Goal: Obtain resource: Download file/media

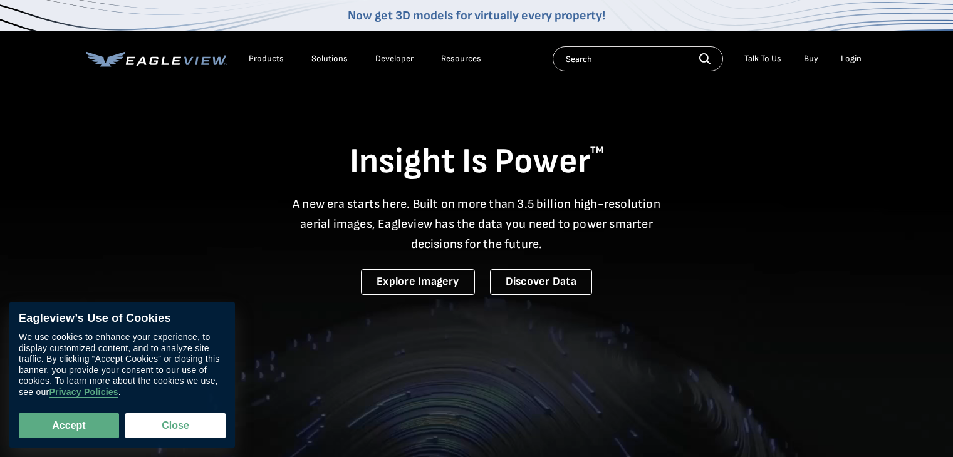
click at [857, 66] on li "Login" at bounding box center [851, 59] width 33 height 19
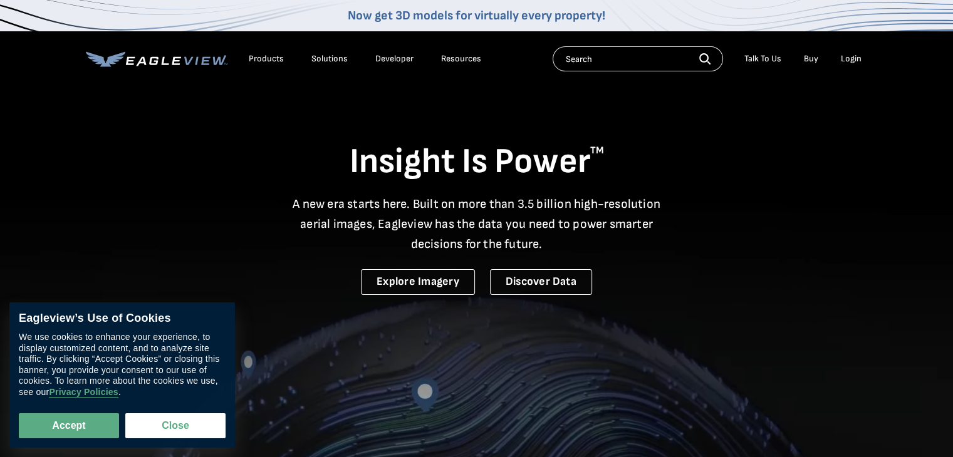
click at [846, 58] on div "Login" at bounding box center [851, 58] width 21 height 11
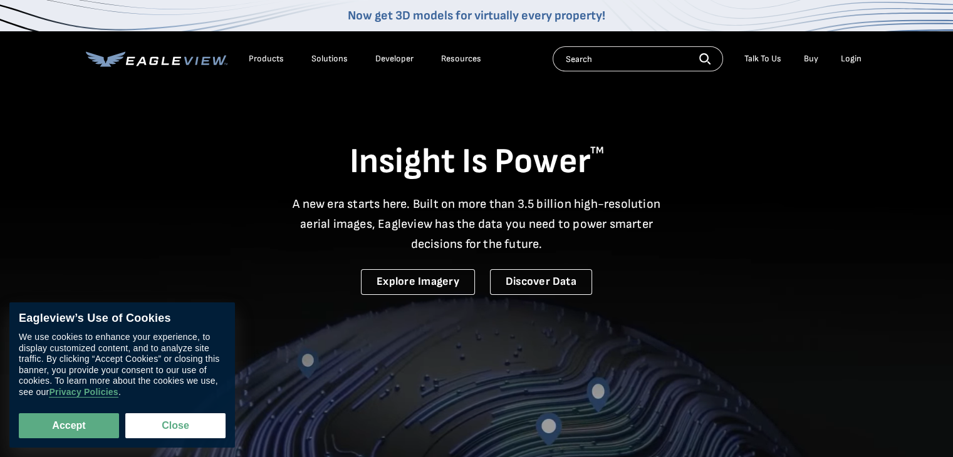
click at [846, 58] on div "Login" at bounding box center [851, 58] width 21 height 11
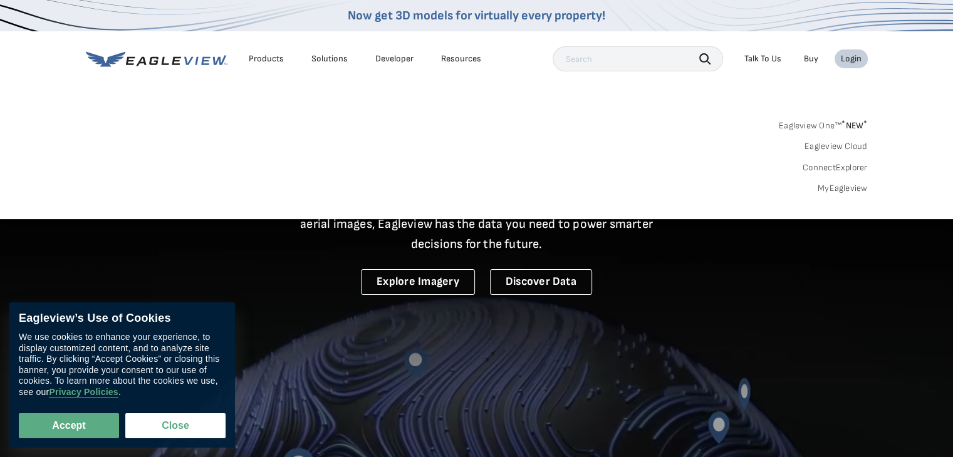
click at [846, 190] on link "MyEagleview" at bounding box center [843, 188] width 50 height 11
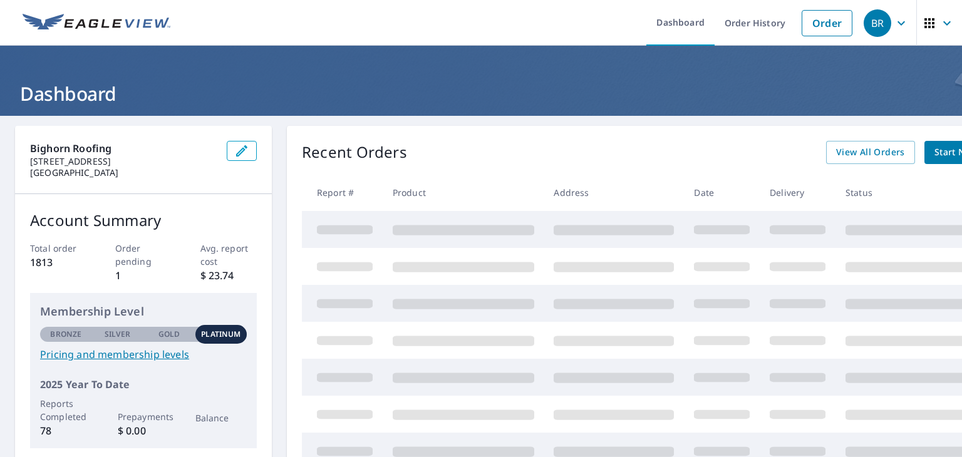
scroll to position [78, 0]
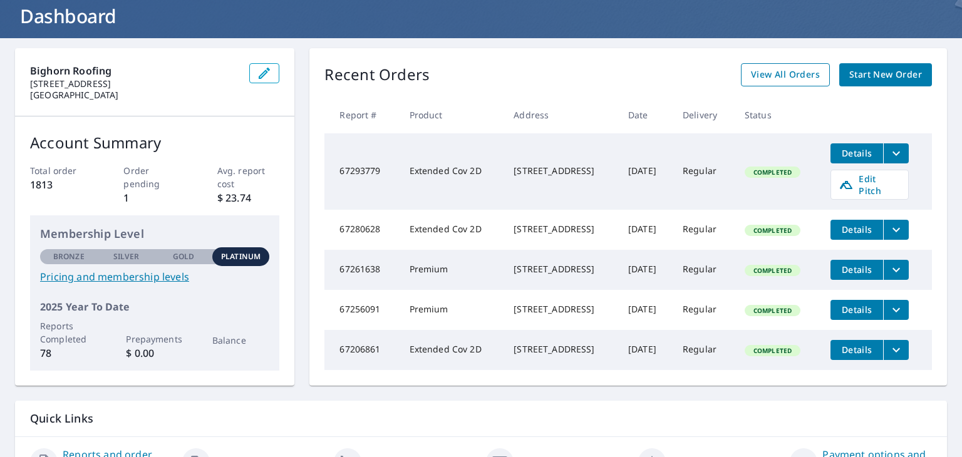
click at [786, 80] on span "View All Orders" at bounding box center [785, 75] width 69 height 16
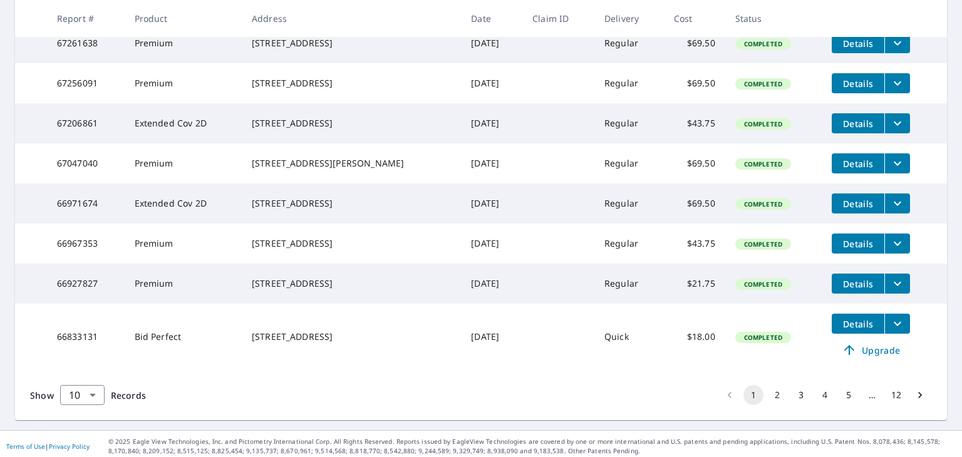
scroll to position [371, 0]
click at [840, 290] on span "Details" at bounding box center [859, 284] width 38 height 12
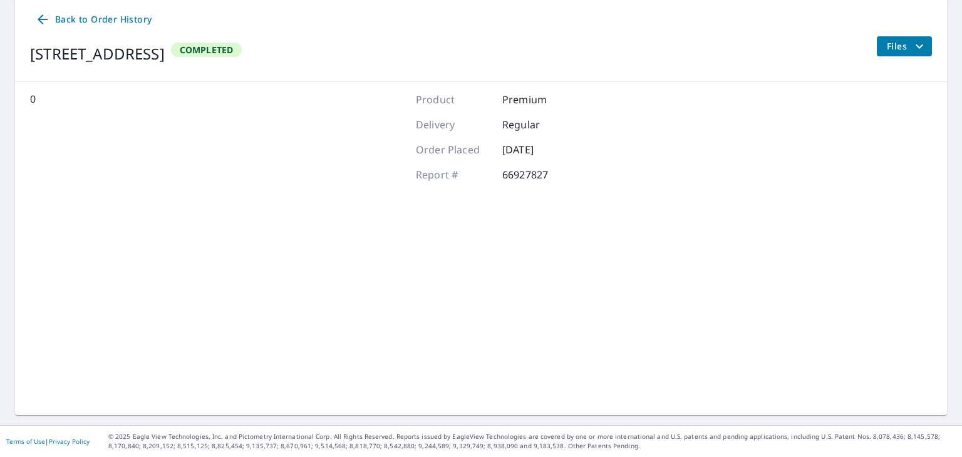
scroll to position [127, 0]
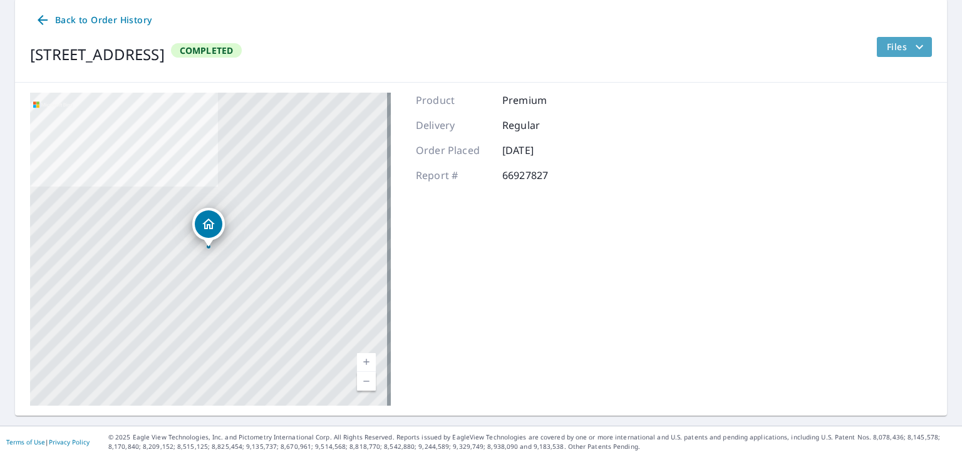
click at [912, 53] on icon "filesDropdownBtn-66927827" at bounding box center [919, 46] width 15 height 15
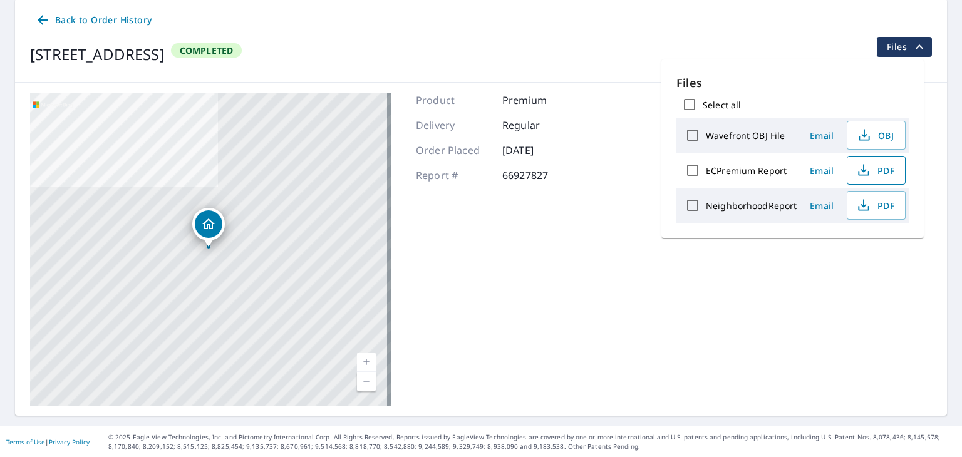
click at [878, 171] on span "PDF" at bounding box center [875, 170] width 40 height 15
click at [55, 19] on span "Back to Order History" at bounding box center [93, 21] width 117 height 16
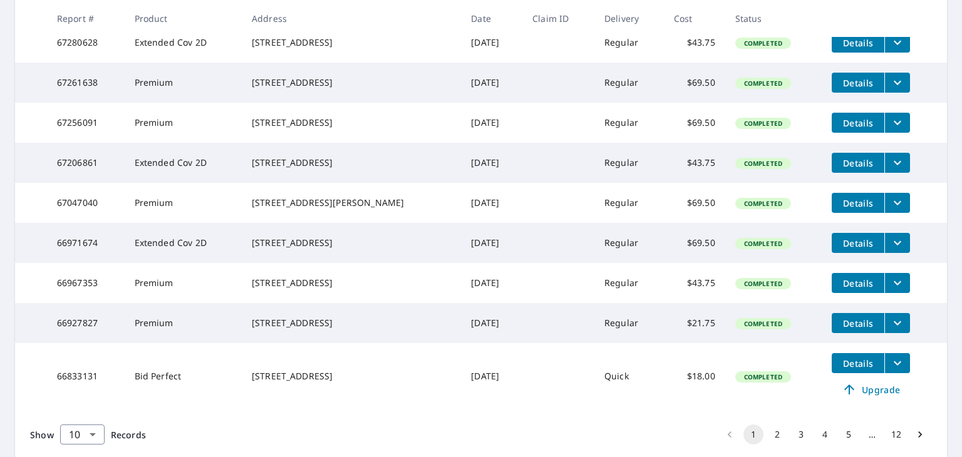
scroll to position [407, 0]
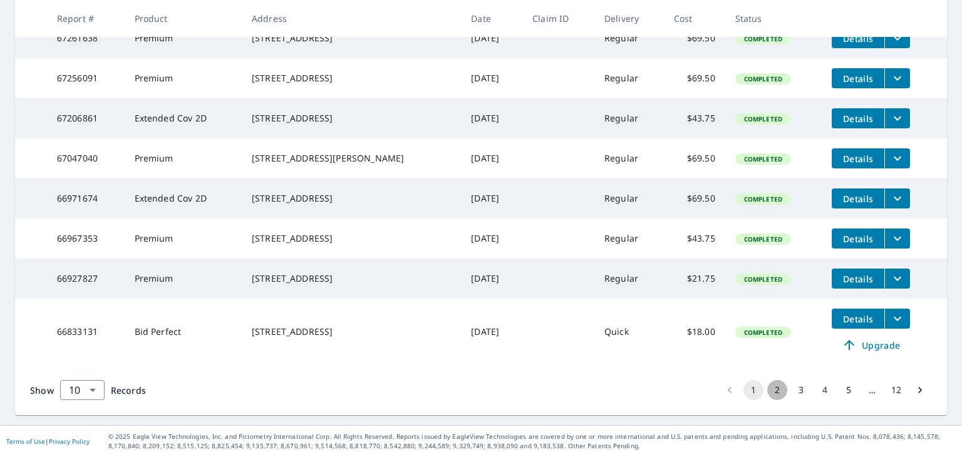
click at [773, 388] on button "2" at bounding box center [778, 390] width 20 height 20
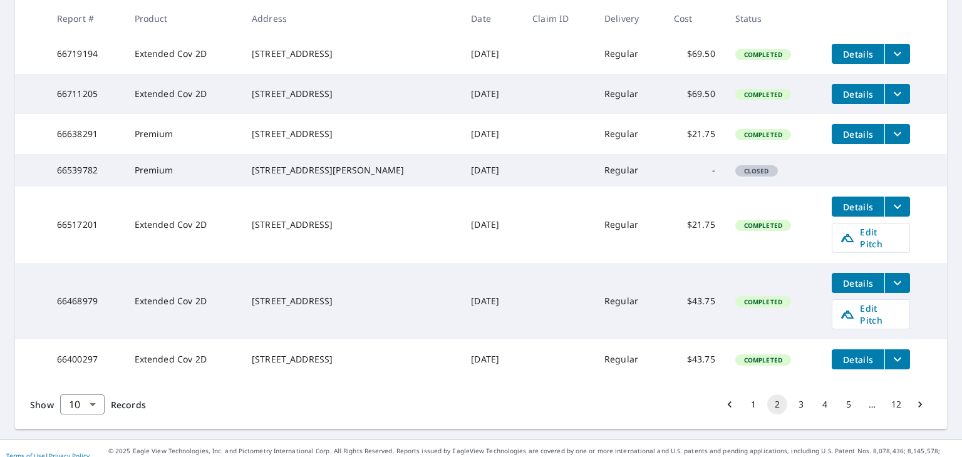
scroll to position [430, 0]
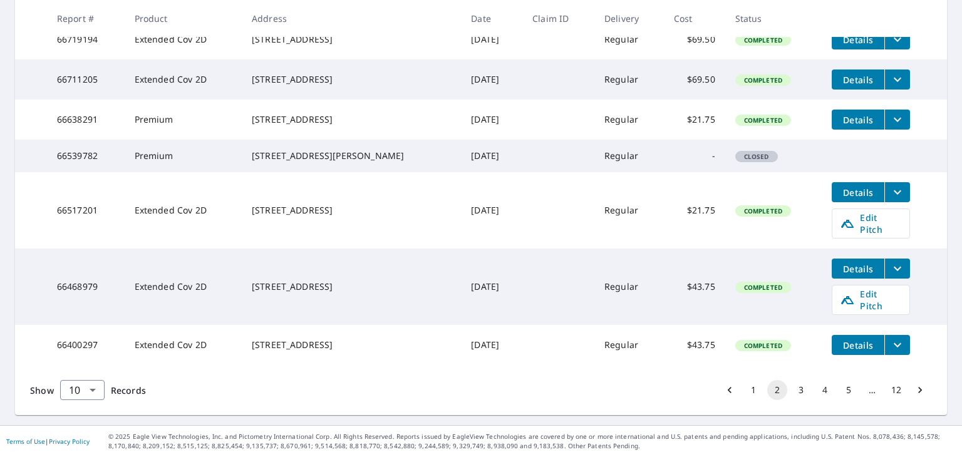
click at [792, 382] on button "3" at bounding box center [801, 390] width 20 height 20
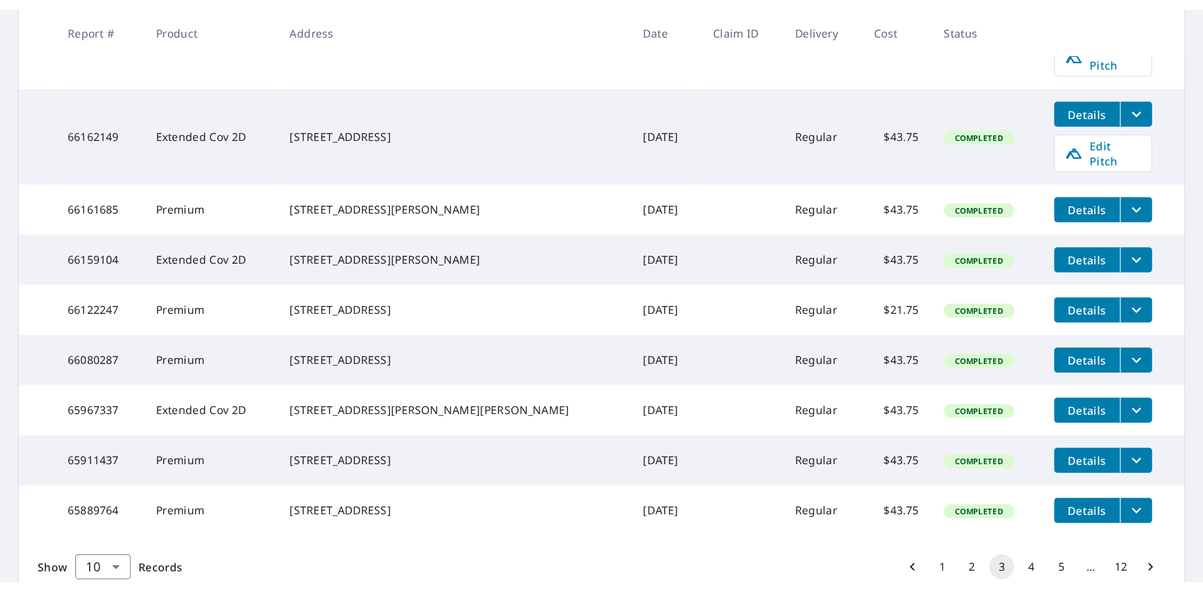
scroll to position [333, 0]
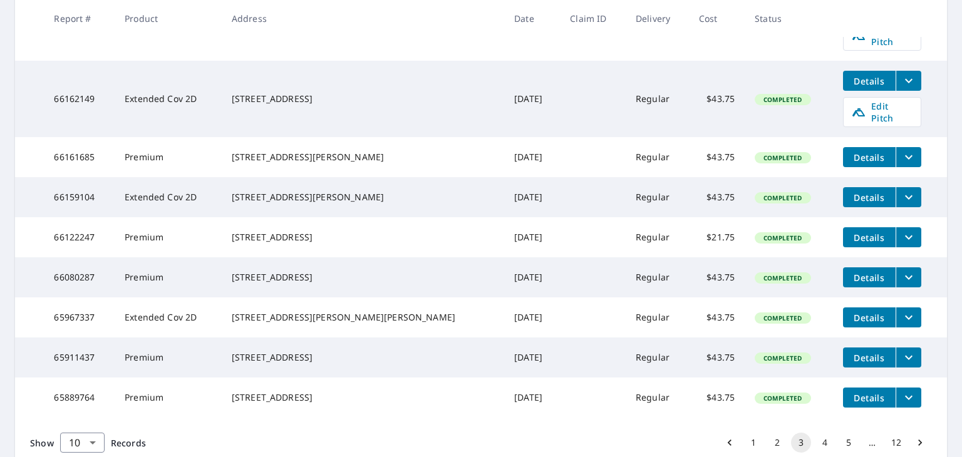
click at [902, 276] on icon "filesDropdownBtn-66080287" at bounding box center [909, 277] width 15 height 15
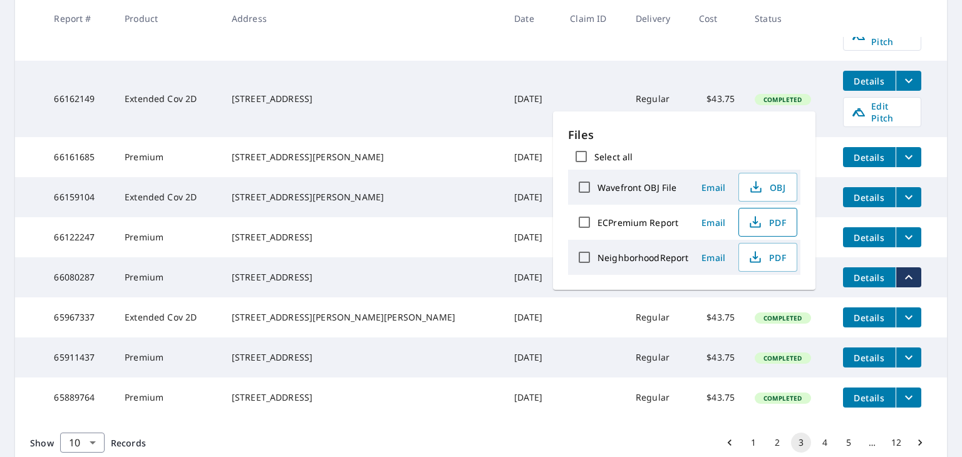
click at [753, 222] on icon "button" at bounding box center [756, 220] width 6 height 8
click at [762, 225] on span "PDF" at bounding box center [767, 222] width 40 height 15
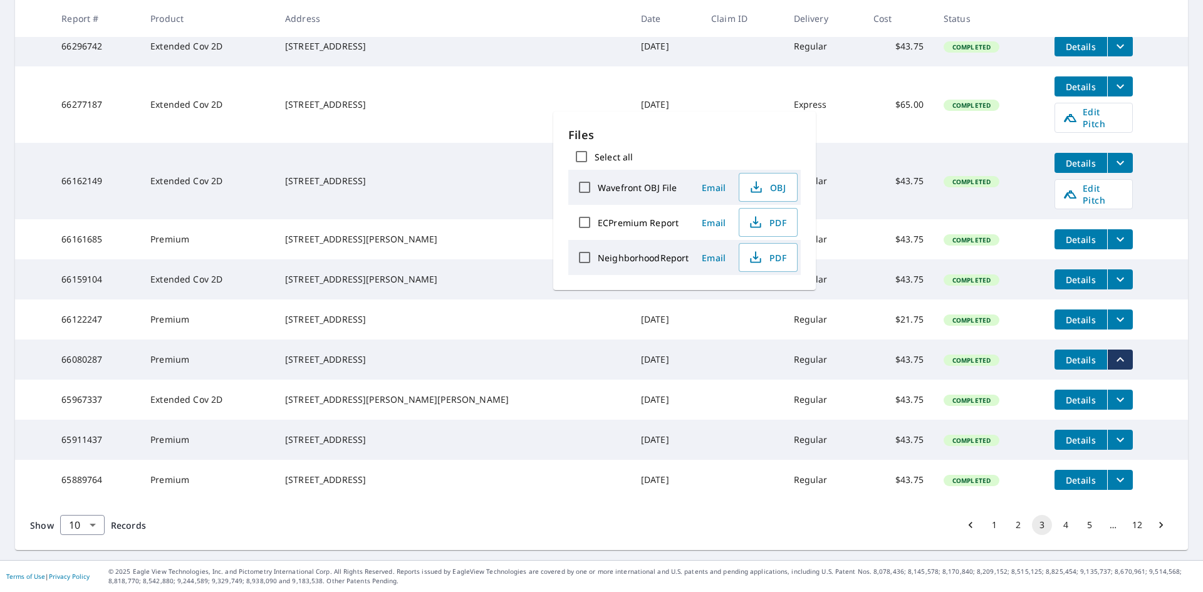
scroll to position [274, 0]
